Goal: Information Seeking & Learning: Learn about a topic

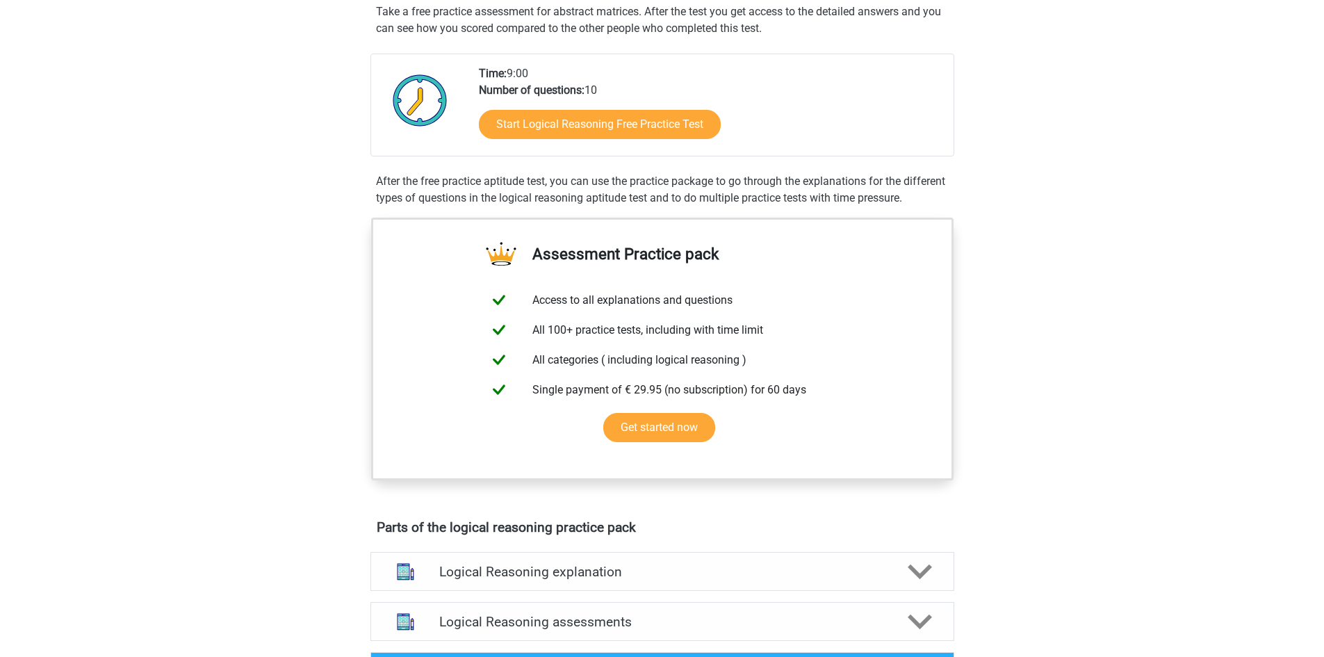
scroll to position [278, 0]
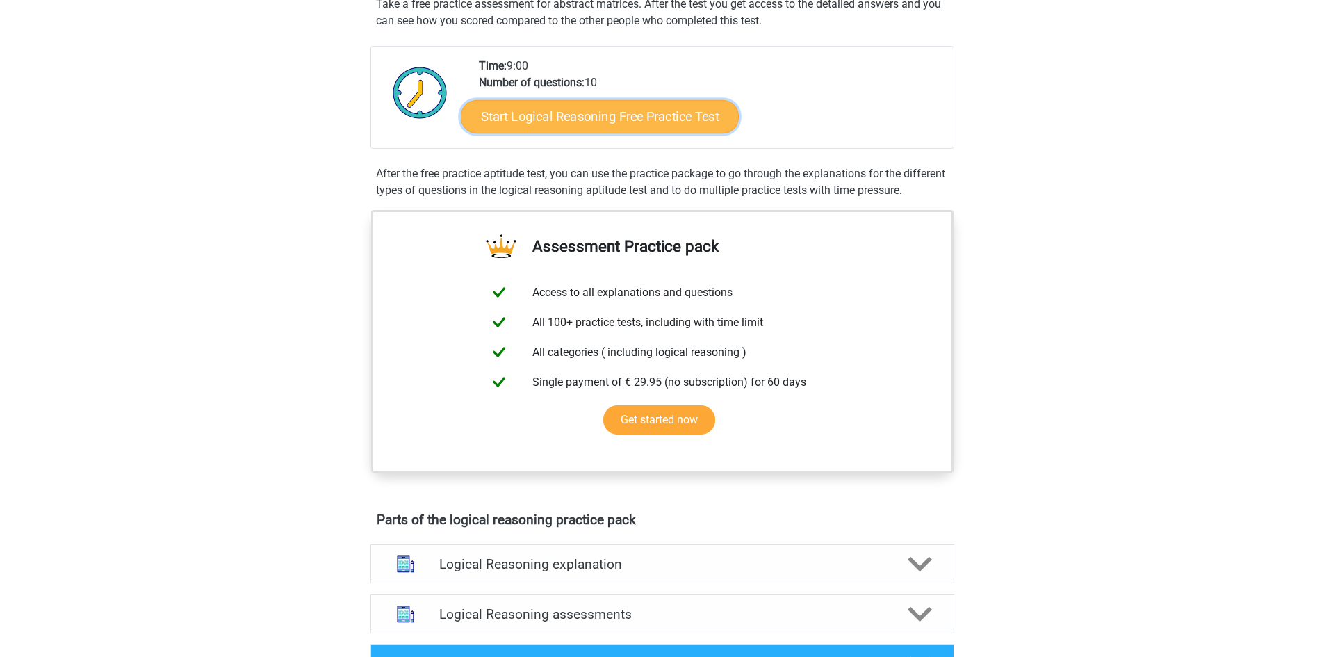
click at [662, 108] on link "Start Logical Reasoning Free Practice Test" at bounding box center [600, 115] width 278 height 33
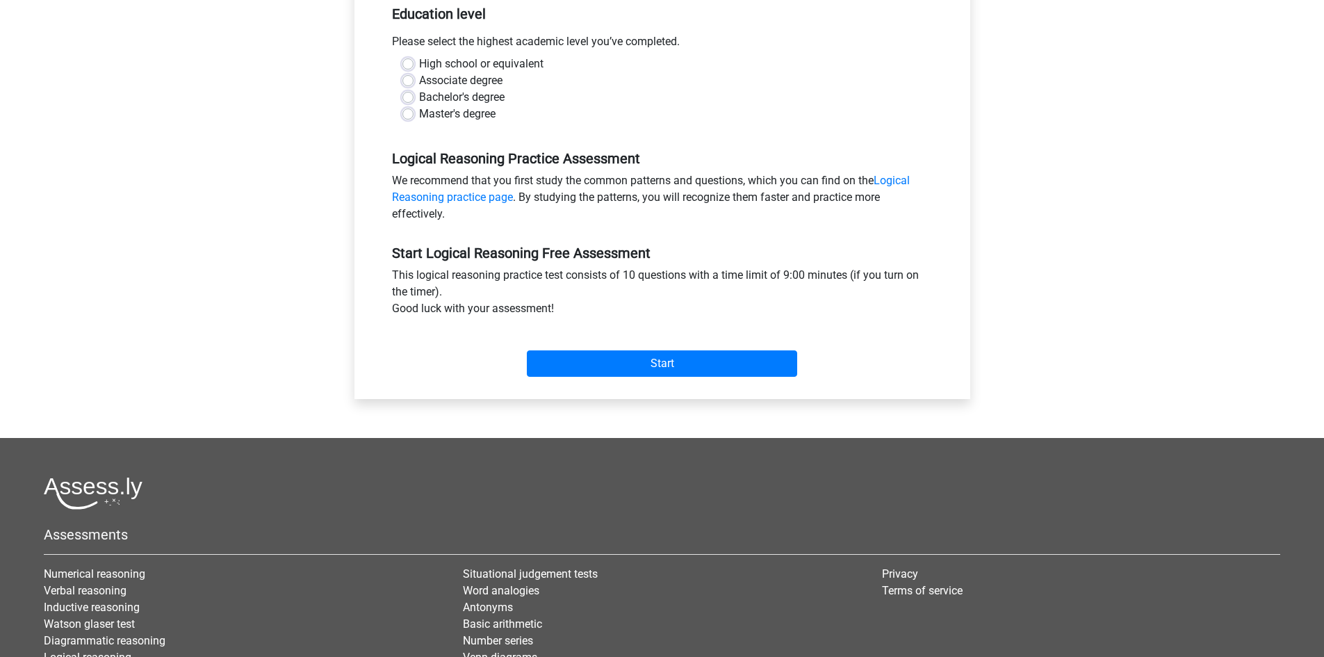
scroll to position [348, 0]
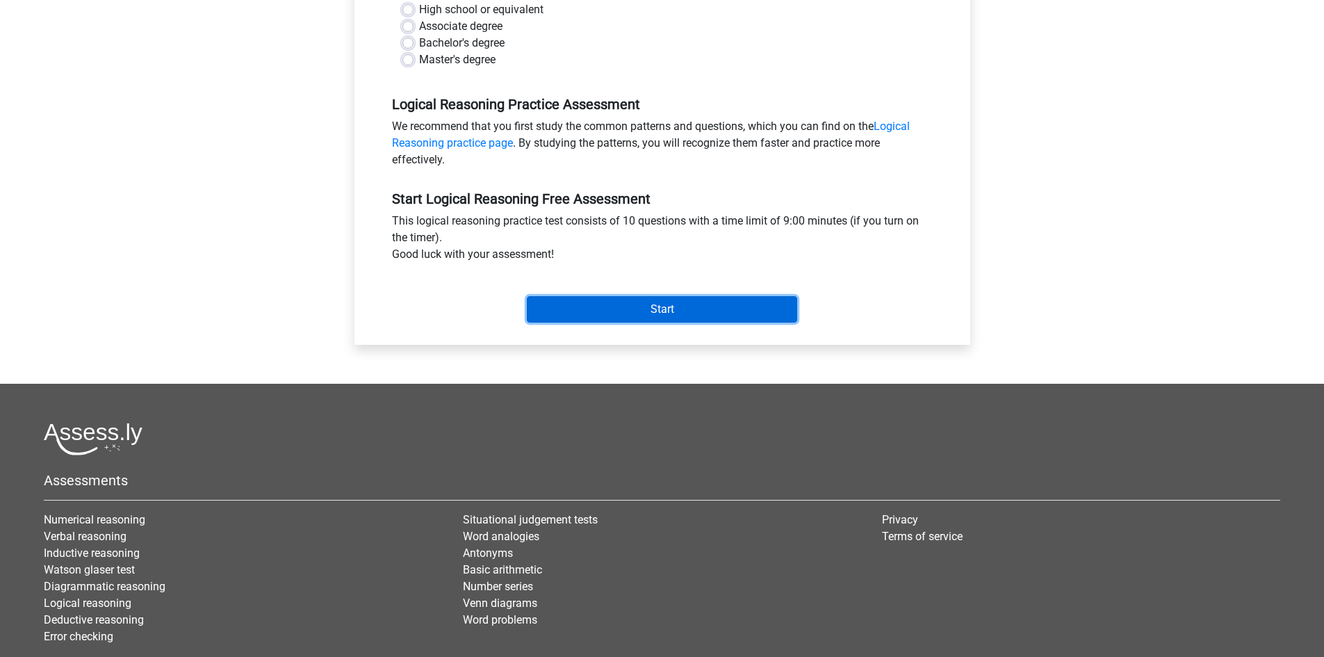
click at [685, 323] on input "Start" at bounding box center [662, 309] width 270 height 26
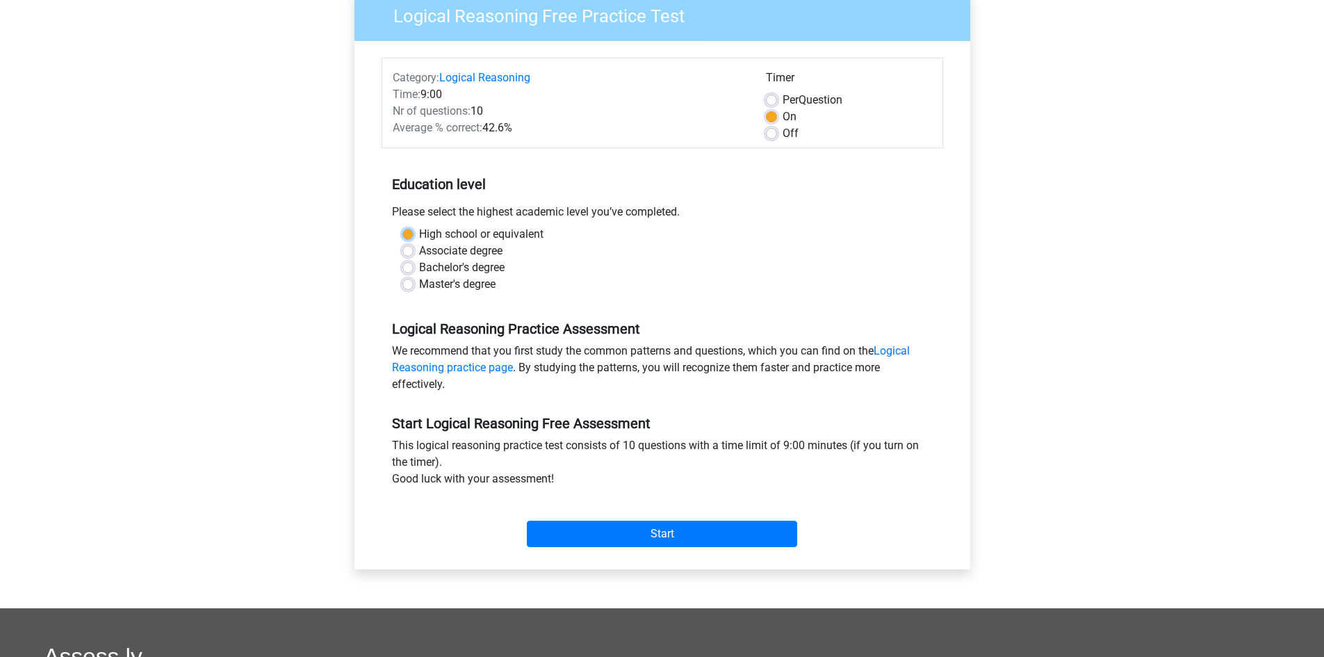
scroll to position [70, 0]
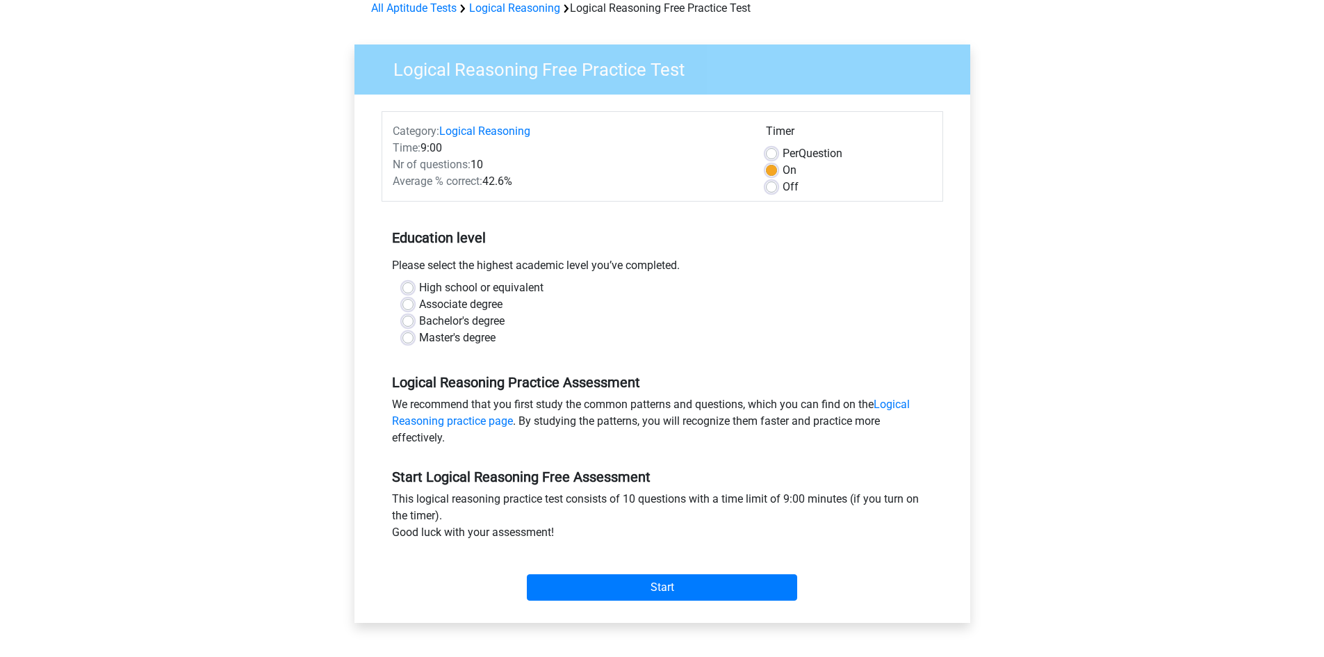
click at [698, 288] on div "High school or equivalent" at bounding box center [662, 287] width 520 height 17
click at [429, 331] on label "Master's degree" at bounding box center [457, 337] width 76 height 17
click at [414, 331] on input "Master's degree" at bounding box center [407, 336] width 11 height 14
radio input "true"
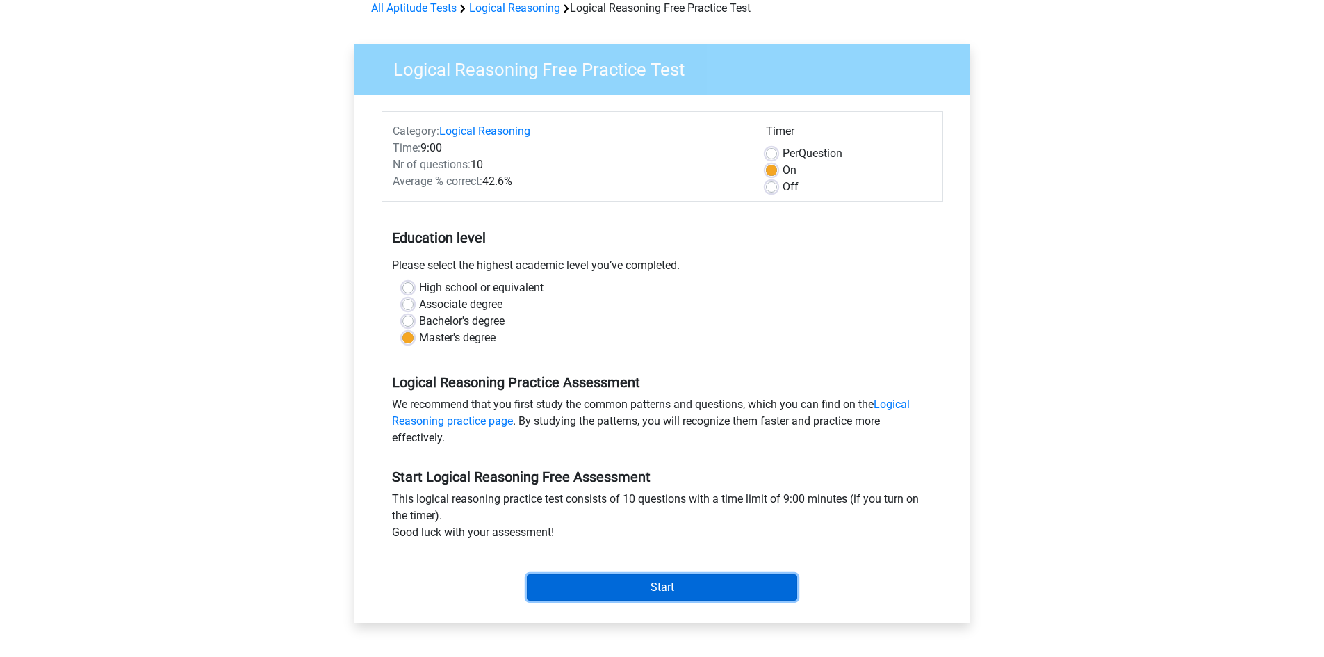
drag, startPoint x: 679, startPoint y: 589, endPoint x: 683, endPoint y: 580, distance: 9.7
click at [680, 588] on input "Start" at bounding box center [662, 587] width 270 height 26
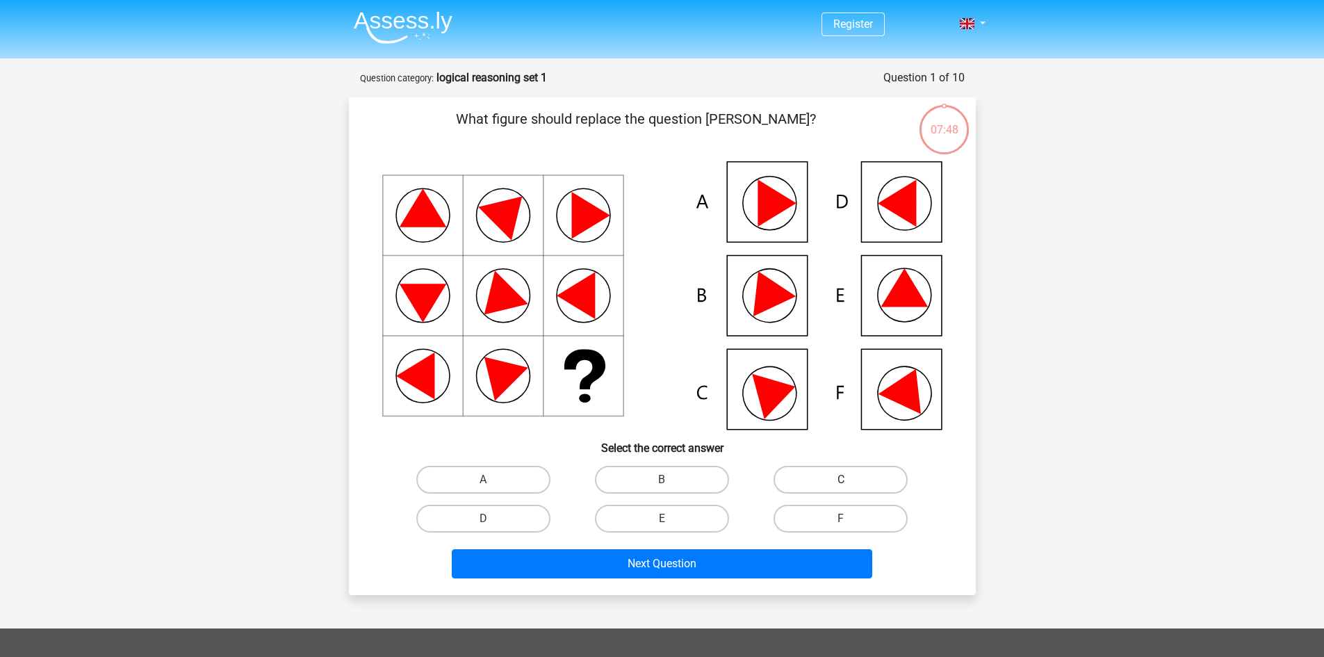
click at [843, 478] on label "C" at bounding box center [841, 480] width 134 height 28
click at [843, 480] on input "C" at bounding box center [845, 484] width 9 height 9
radio input "true"
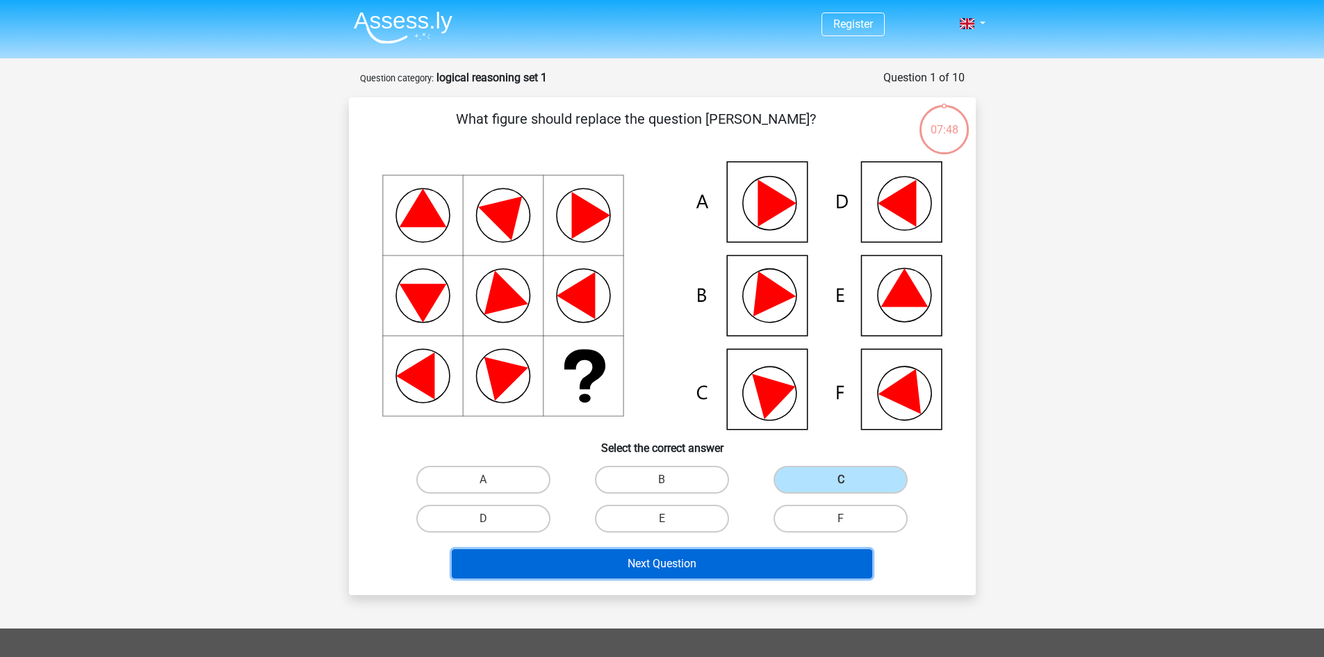
click at [747, 573] on button "Next Question" at bounding box center [662, 563] width 421 height 29
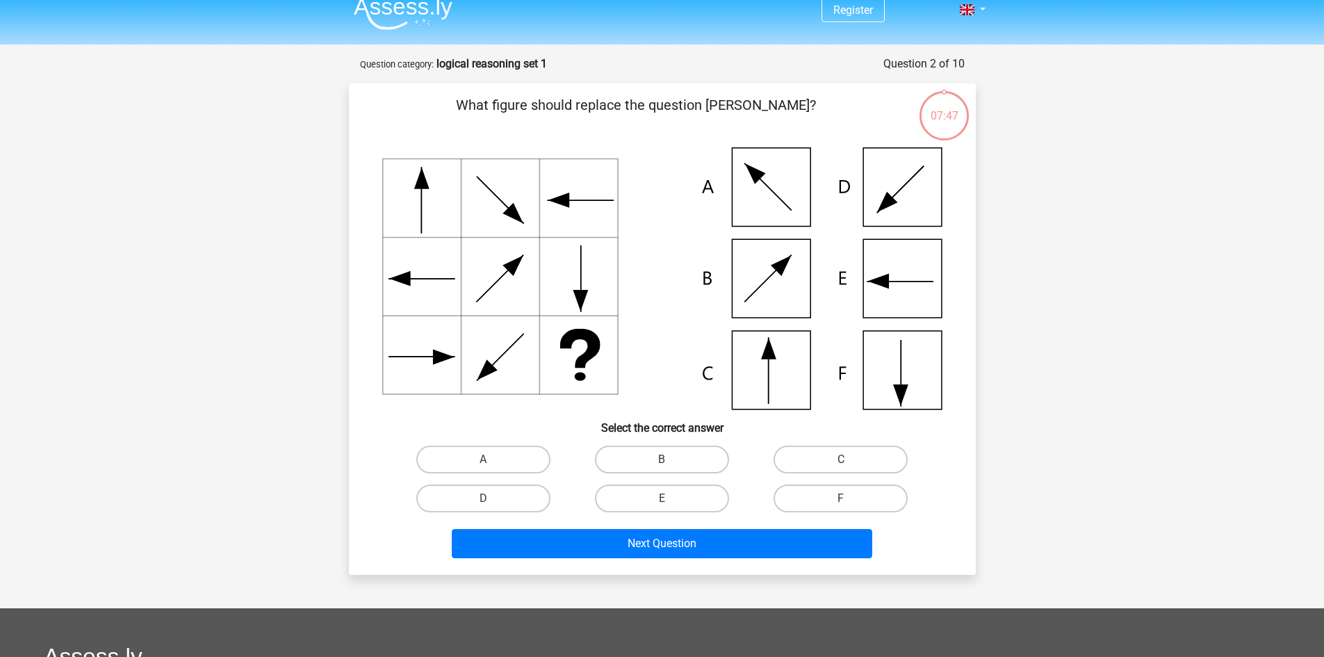
scroll to position [70, 0]
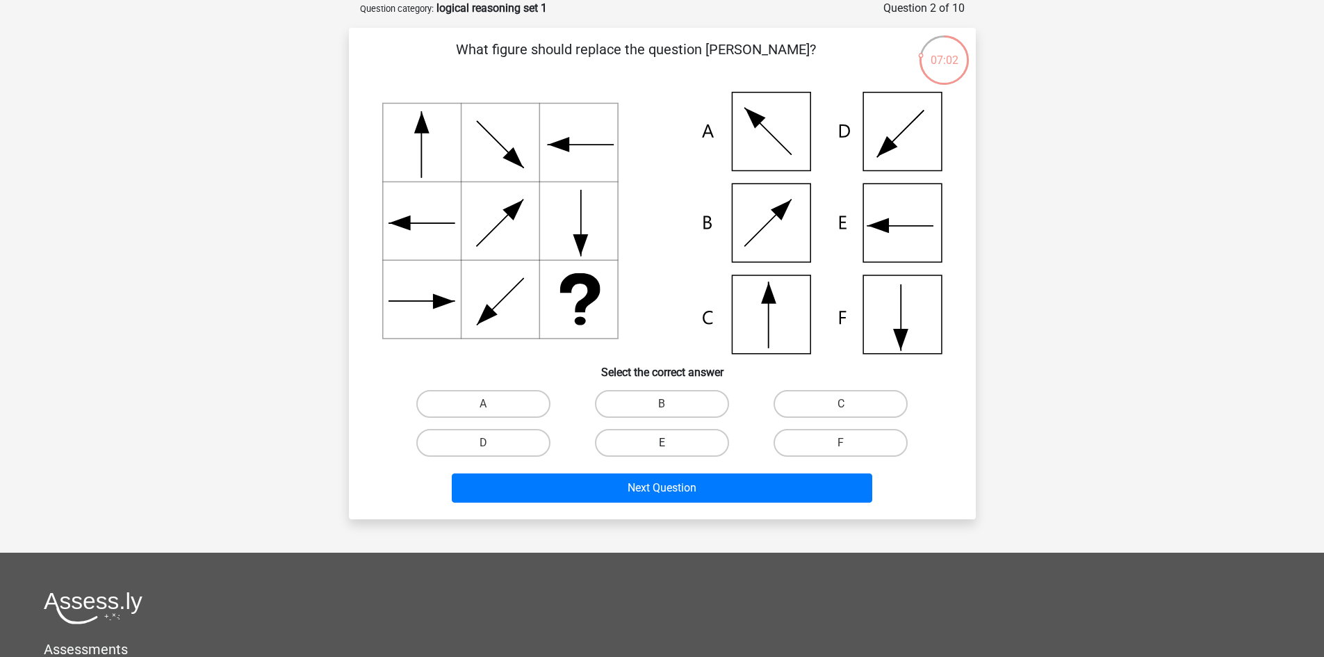
click at [647, 439] on label "E" at bounding box center [662, 443] width 134 height 28
click at [662, 443] on input "E" at bounding box center [666, 447] width 9 height 9
radio input "true"
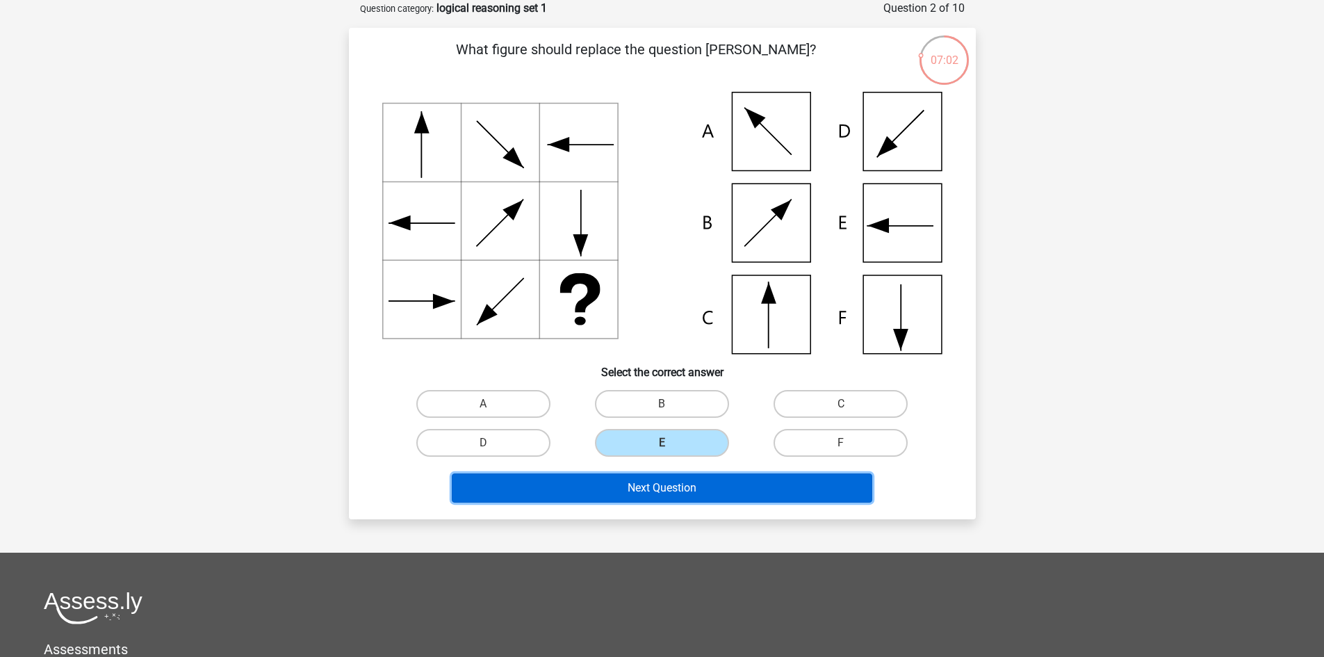
click at [671, 494] on button "Next Question" at bounding box center [662, 487] width 421 height 29
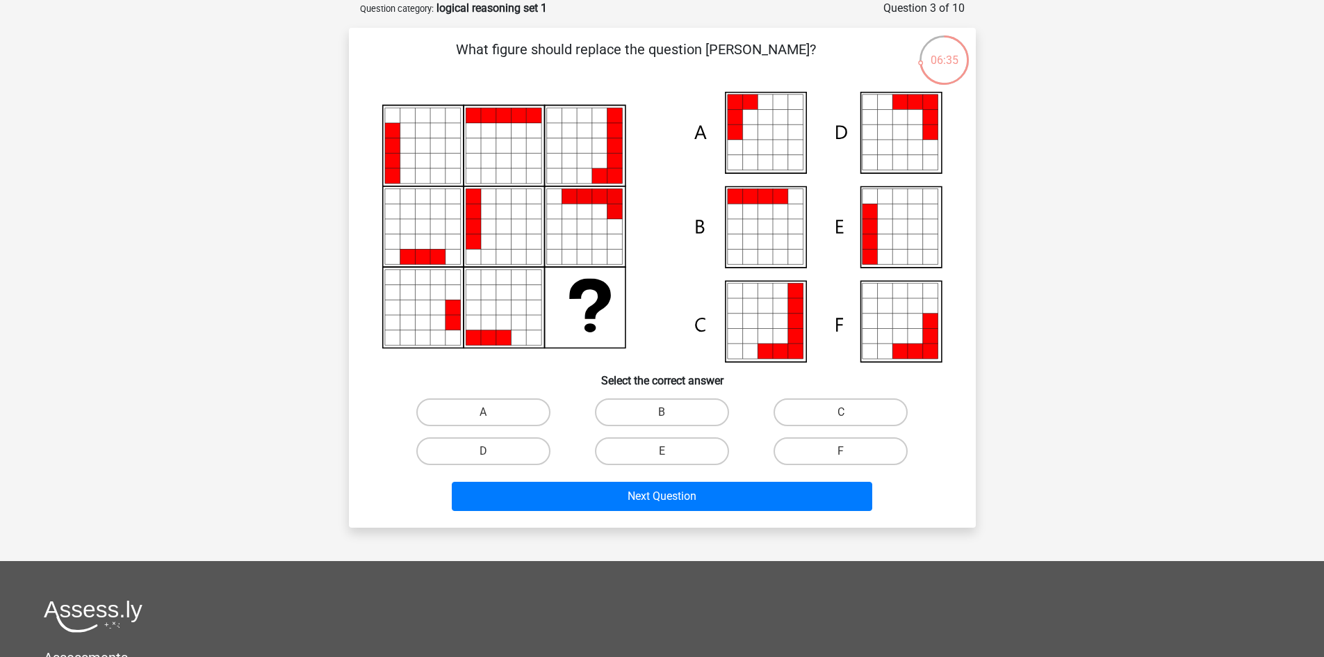
click at [883, 227] on icon at bounding box center [884, 226] width 15 height 15
click at [636, 446] on label "E" at bounding box center [662, 451] width 134 height 28
click at [662, 451] on input "E" at bounding box center [666, 455] width 9 height 9
radio input "true"
click at [507, 400] on label "A" at bounding box center [483, 412] width 134 height 28
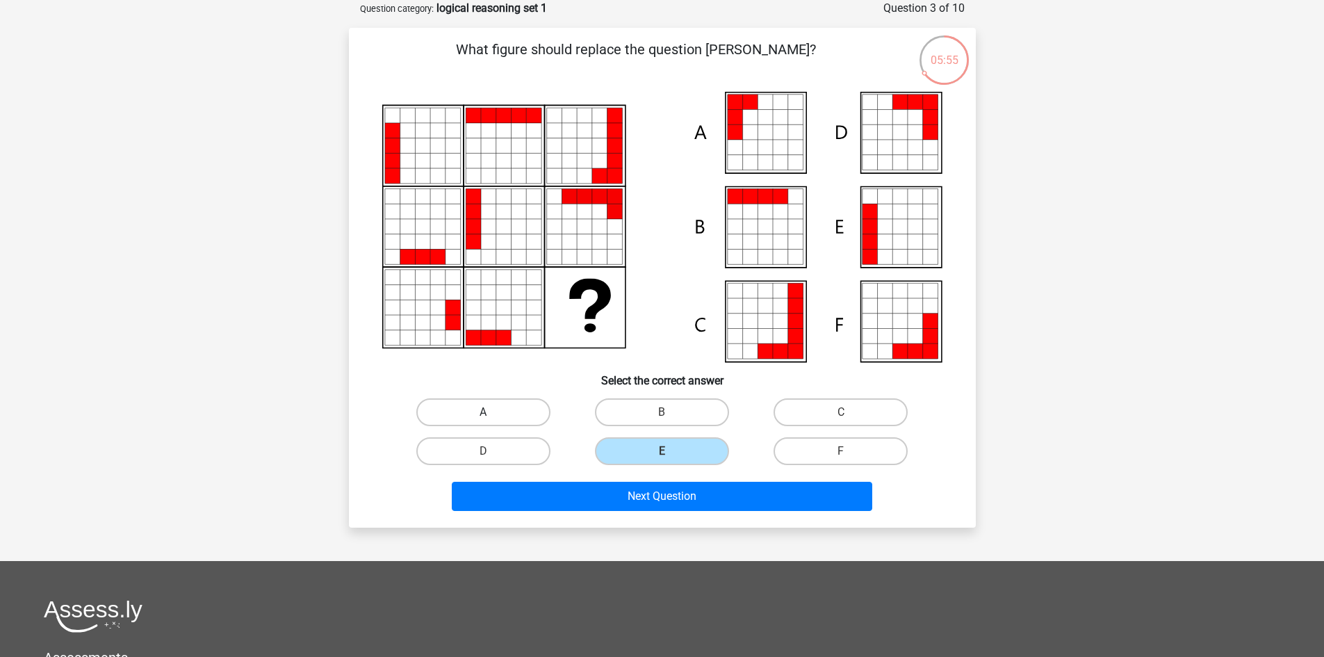
click at [492, 412] on input "A" at bounding box center [487, 416] width 9 height 9
radio input "true"
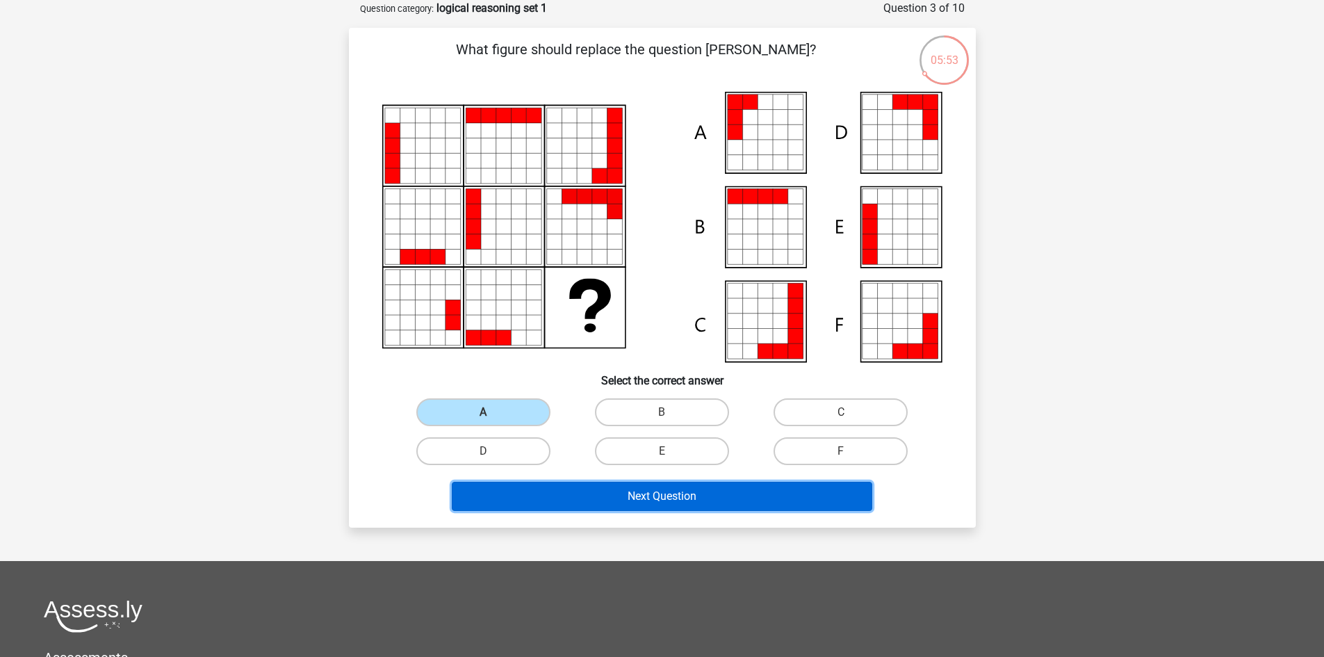
click at [676, 499] on button "Next Question" at bounding box center [662, 496] width 421 height 29
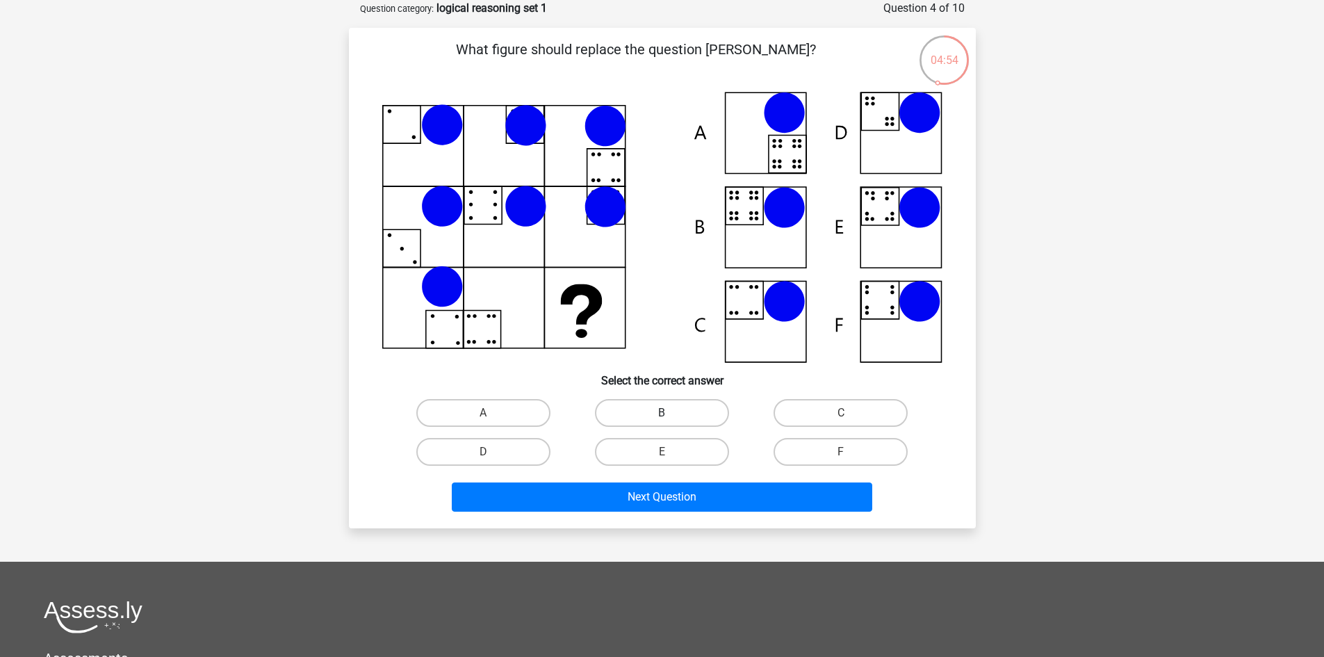
click at [697, 410] on label "B" at bounding box center [662, 413] width 134 height 28
click at [671, 413] on input "B" at bounding box center [666, 417] width 9 height 9
radio input "true"
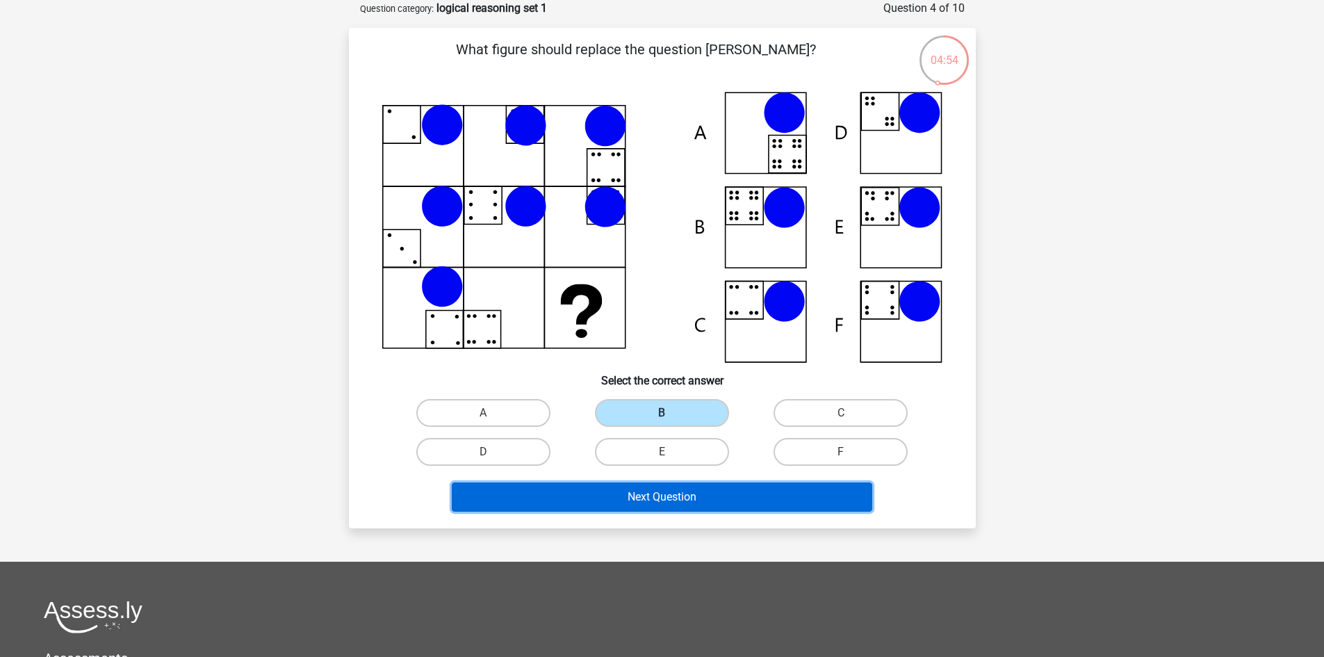
drag, startPoint x: 697, startPoint y: 500, endPoint x: 704, endPoint y: 493, distance: 10.3
click at [697, 500] on button "Next Question" at bounding box center [662, 496] width 421 height 29
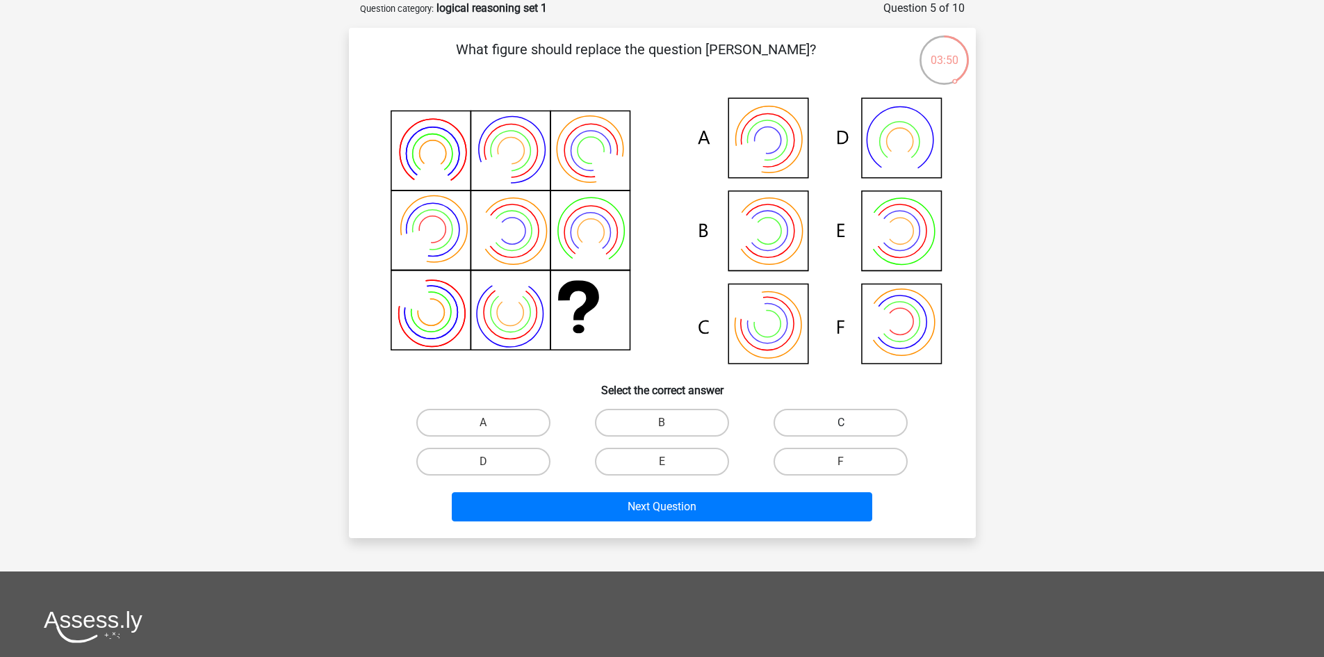
click at [846, 419] on label "C" at bounding box center [841, 423] width 134 height 28
click at [846, 423] on input "C" at bounding box center [845, 427] width 9 height 9
radio input "true"
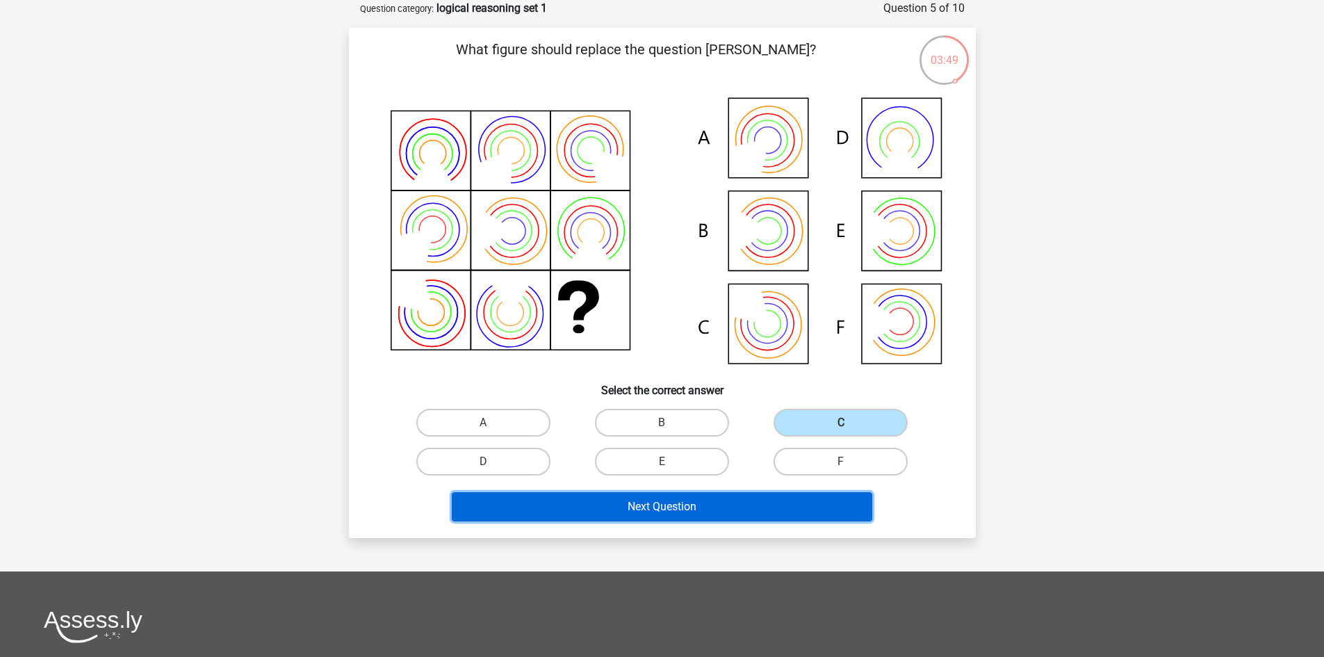
click at [817, 504] on button "Next Question" at bounding box center [662, 506] width 421 height 29
